Goal: Use online tool/utility: Utilize a website feature to perform a specific function

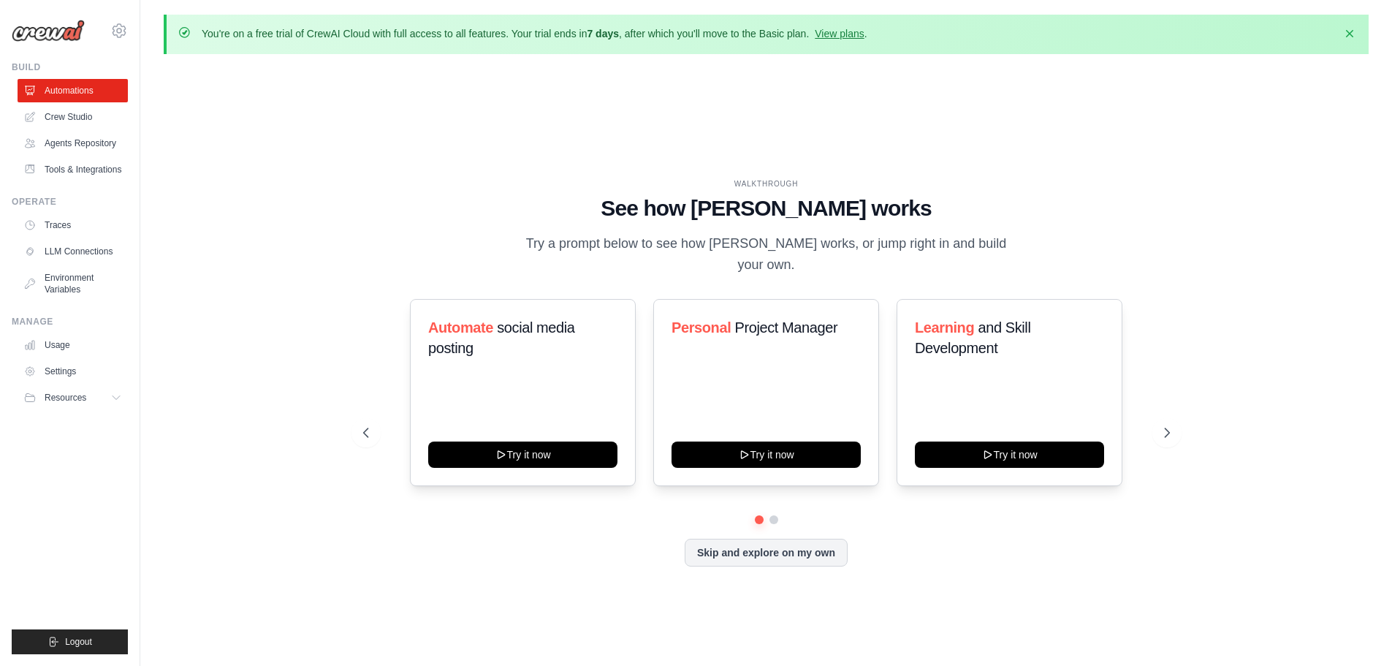
click at [317, 490] on div "WALKTHROUGH See how CrewAI works Try a prompt below to see how CrewAI works, or…" at bounding box center [766, 384] width 1205 height 636
click at [74, 120] on link "Crew Studio" at bounding box center [73, 116] width 110 height 23
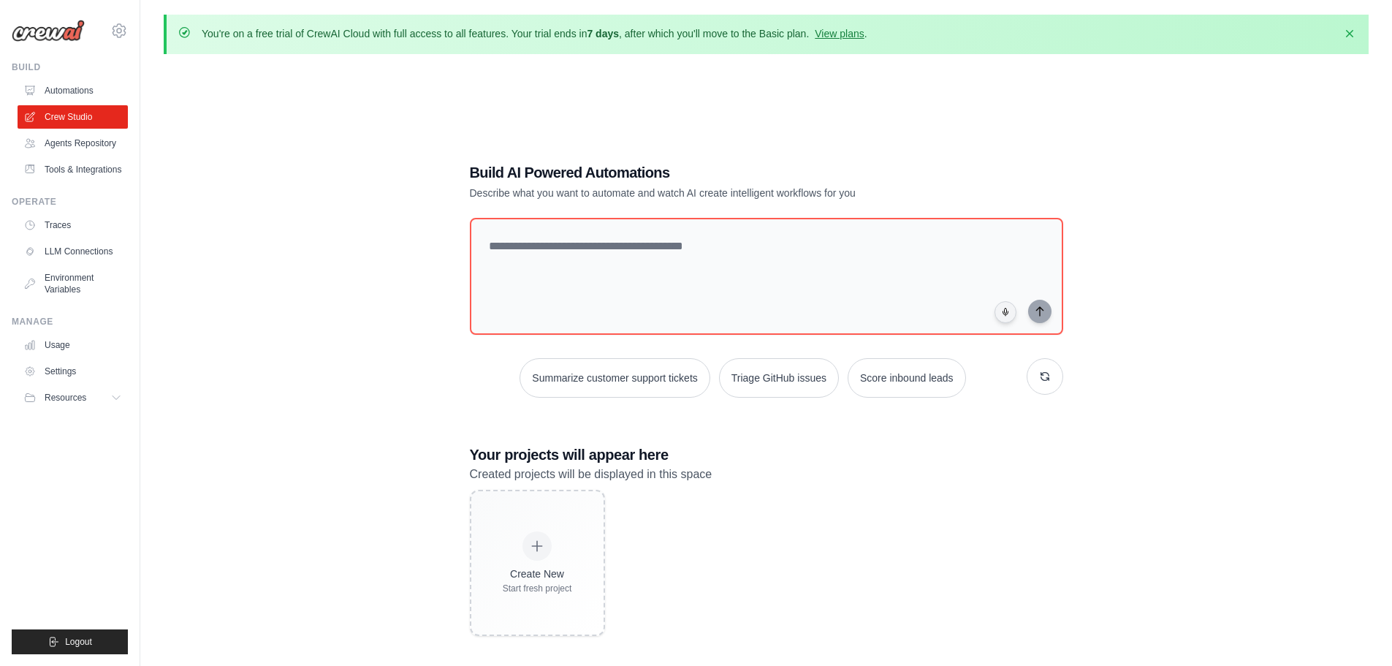
click at [76, 88] on link "Automations" at bounding box center [73, 90] width 110 height 23
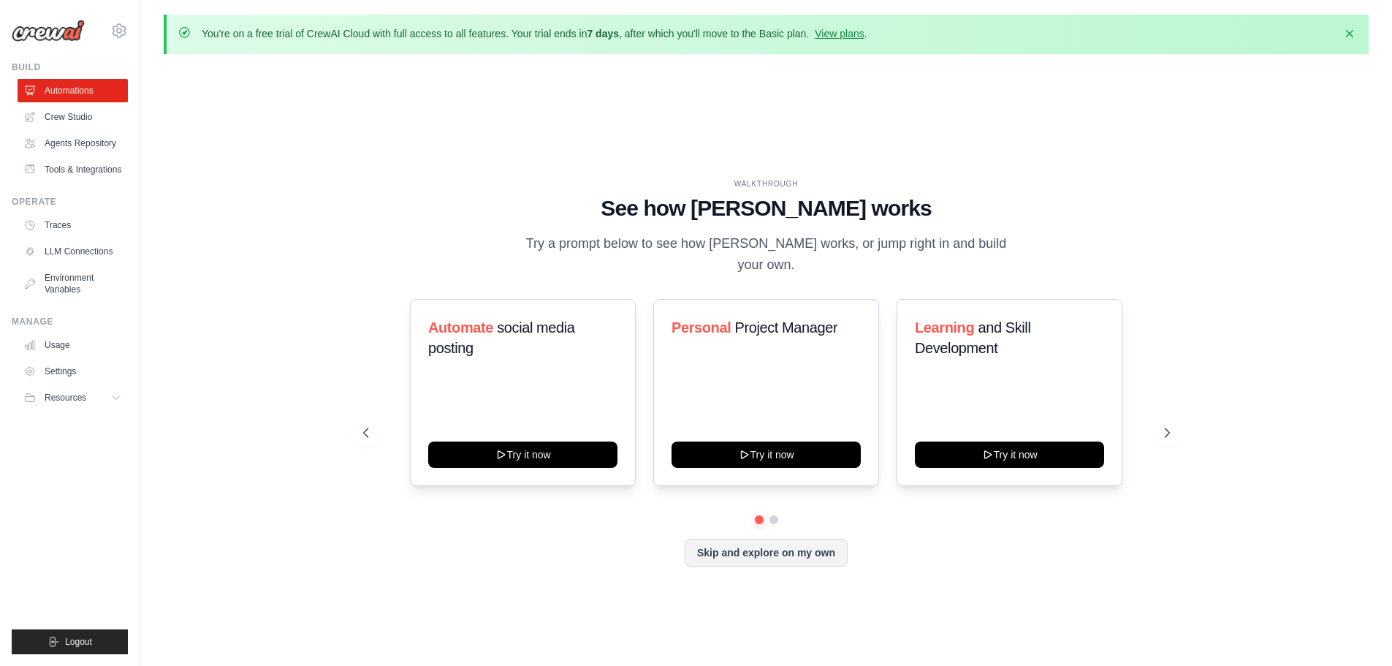
click at [1169, 425] on icon at bounding box center [1167, 432] width 15 height 15
click at [367, 427] on icon at bounding box center [366, 432] width 15 height 15
click at [80, 123] on link "Crew Studio" at bounding box center [73, 116] width 110 height 23
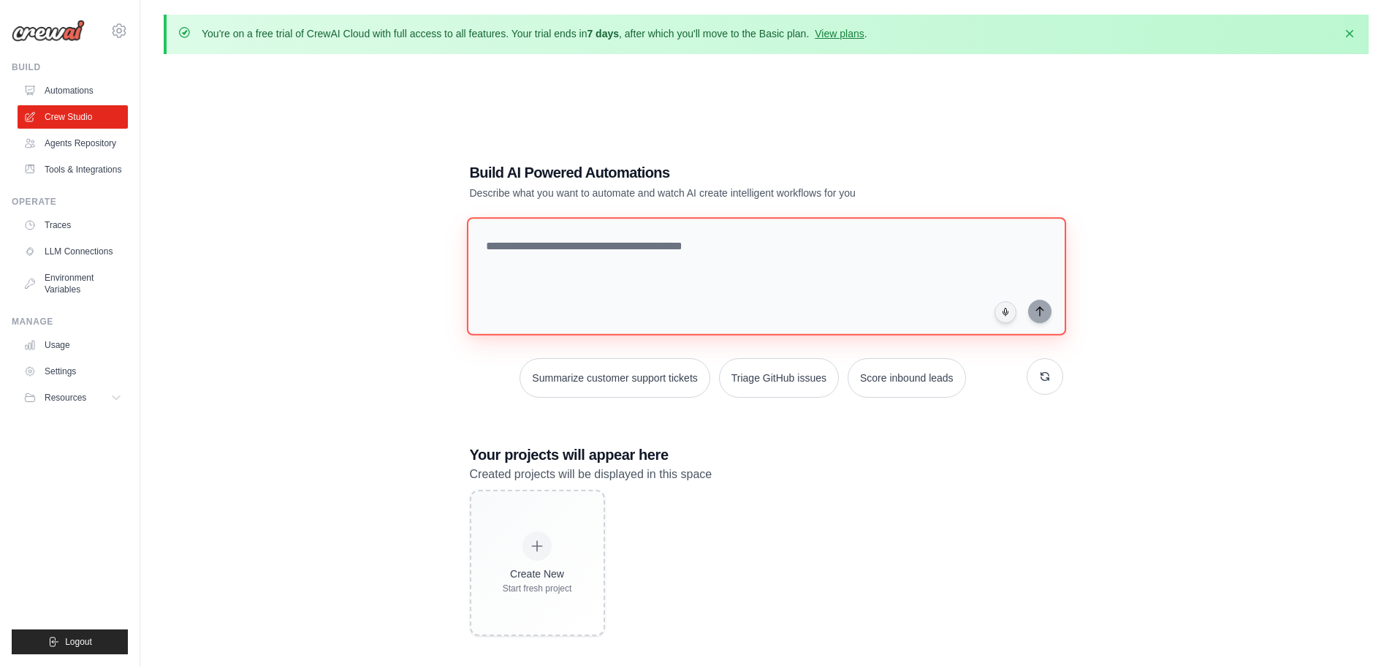
click at [622, 265] on textarea at bounding box center [765, 276] width 599 height 118
